Goal: Transaction & Acquisition: Purchase product/service

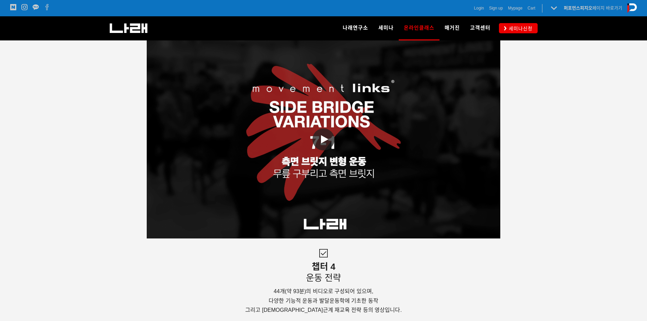
scroll to position [1697, 0]
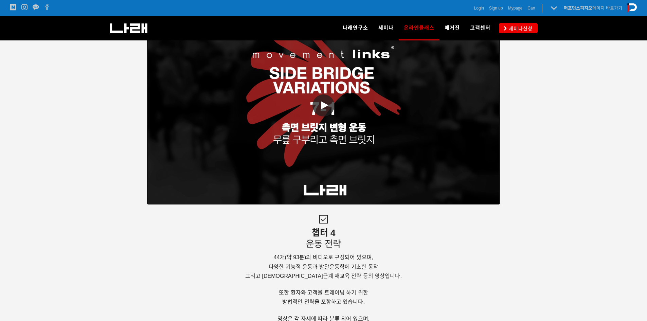
click at [321, 100] on span at bounding box center [323, 105] width 22 height 22
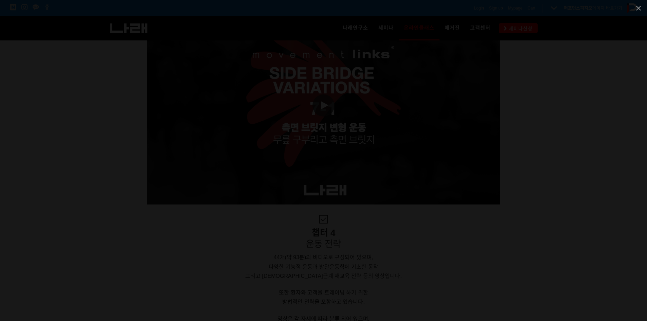
click at [585, 138] on div at bounding box center [323, 160] width 647 height 321
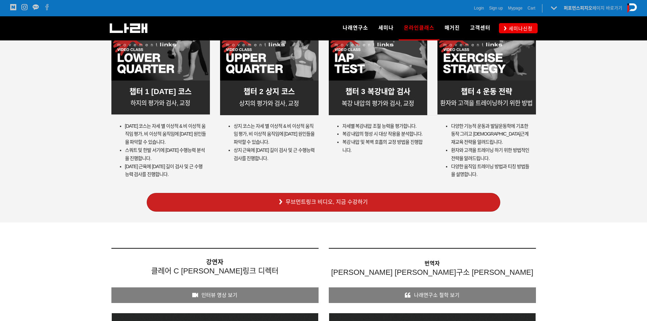
scroll to position [2037, 0]
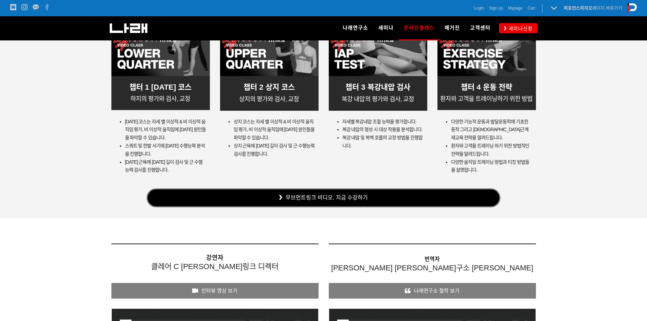
click at [329, 199] on link "무브먼트링크 비디오, 지금 수강하기" at bounding box center [324, 197] width 354 height 19
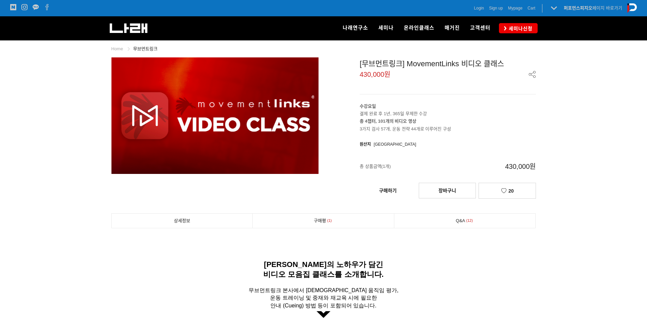
drag, startPoint x: 361, startPoint y: 70, endPoint x: 413, endPoint y: 70, distance: 52.3
click at [412, 69] on header "[무브먼트링크] MovementLinks 비디오 클래스 430,000원" at bounding box center [447, 75] width 176 height 37
click at [416, 74] on span "430,000원" at bounding box center [447, 74] width 176 height 7
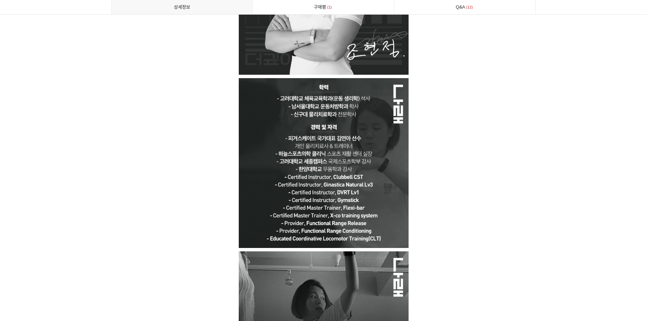
scroll to position [3496, 0]
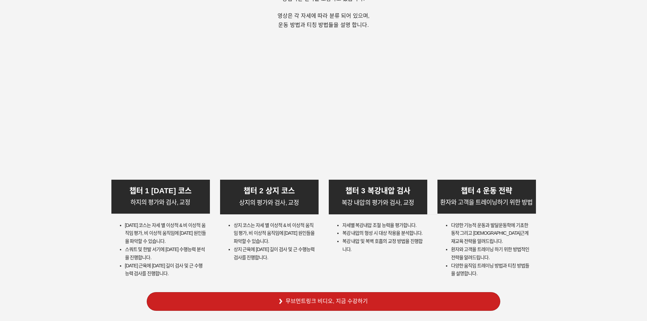
scroll to position [2037, 0]
